Goal: Information Seeking & Learning: Learn about a topic

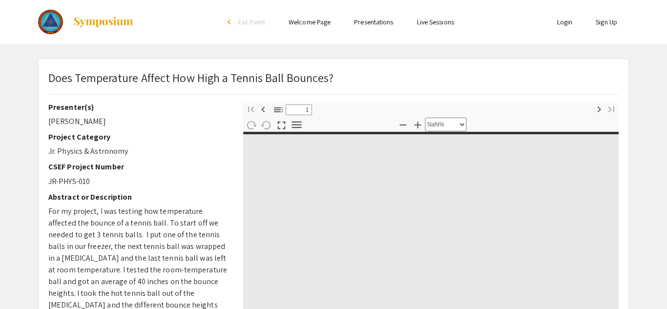
select select "custom"
type input "0"
select select "custom"
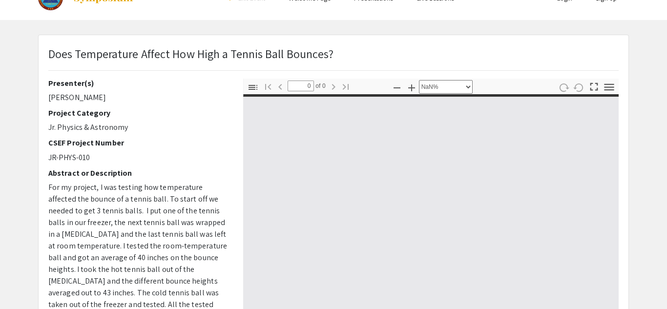
type input "1"
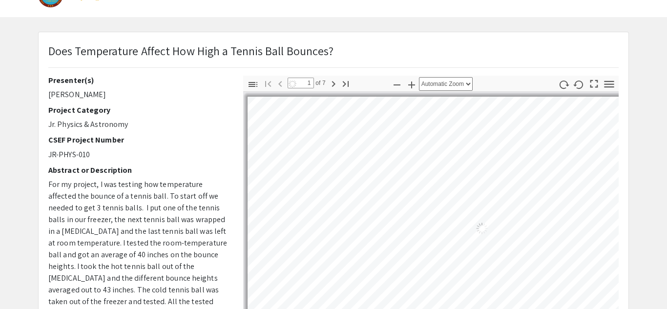
select select "auto"
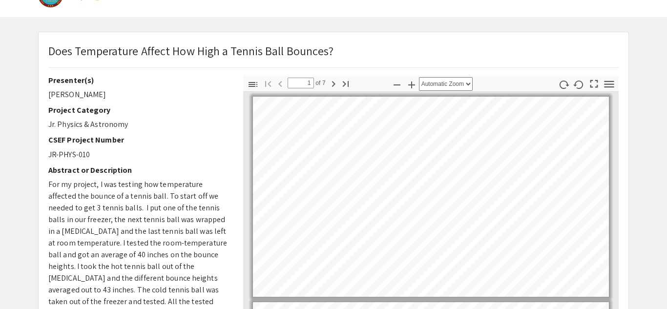
scroll to position [1, 0]
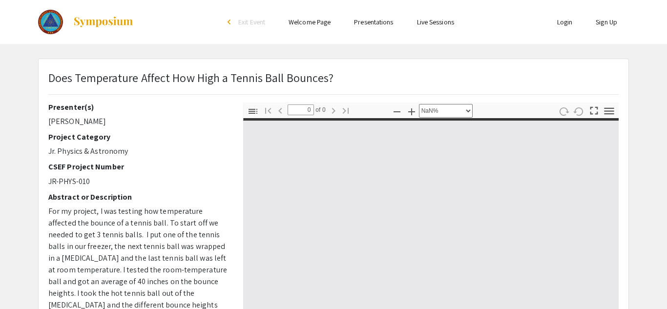
select select "custom"
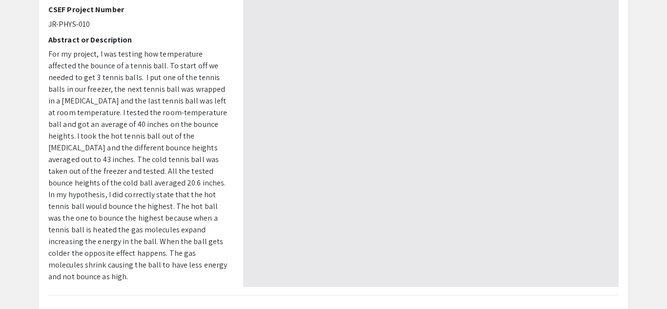
type input "1"
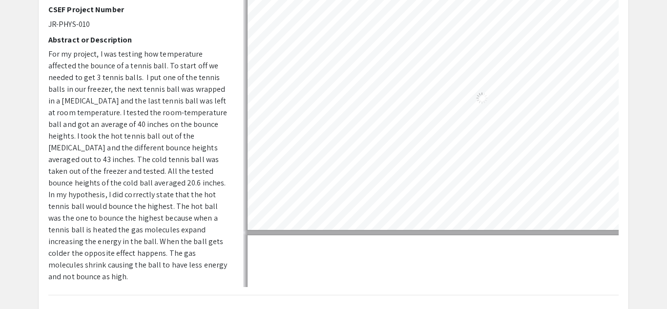
select select "auto"
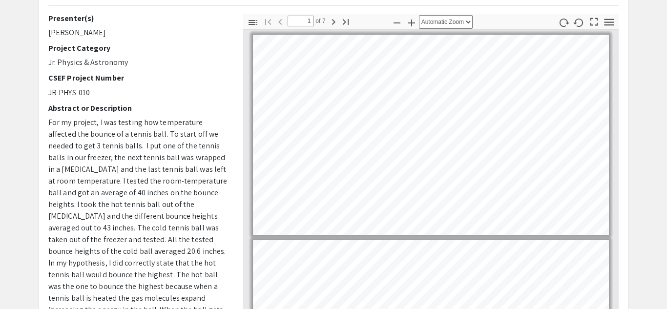
click at [177, 62] on p "Jr. Physics & Astronomy" at bounding box center [138, 63] width 180 height 12
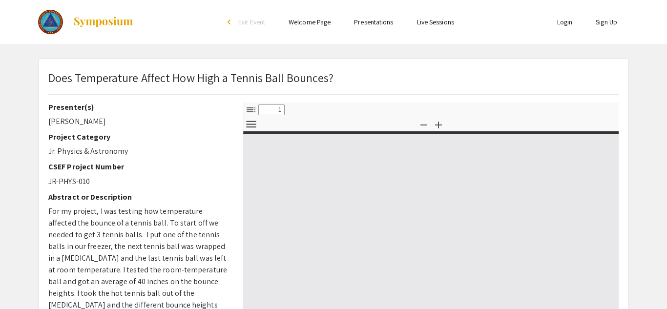
select select "custom"
type input "0"
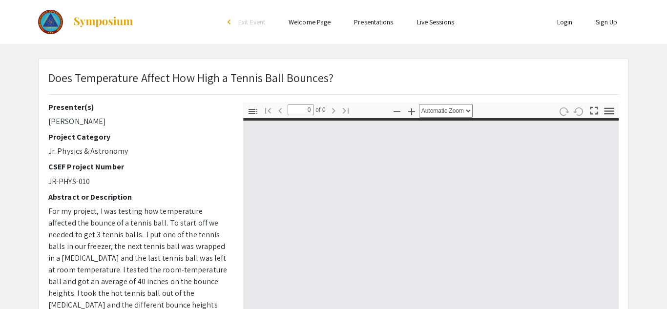
select select "custom"
type input "1"
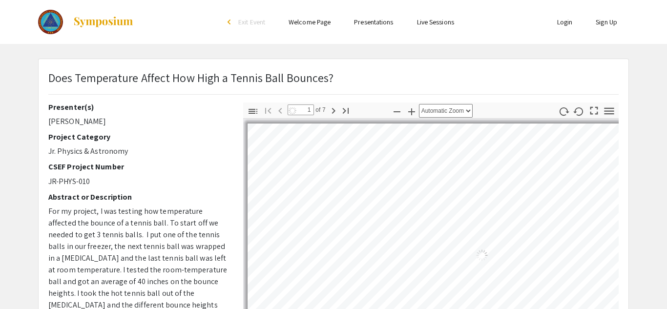
select select "auto"
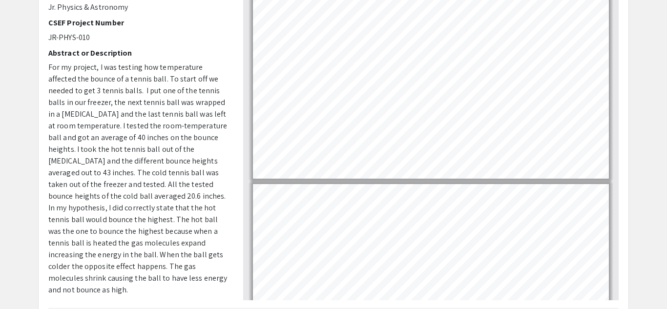
scroll to position [155, 0]
